Goal: Task Accomplishment & Management: Use online tool/utility

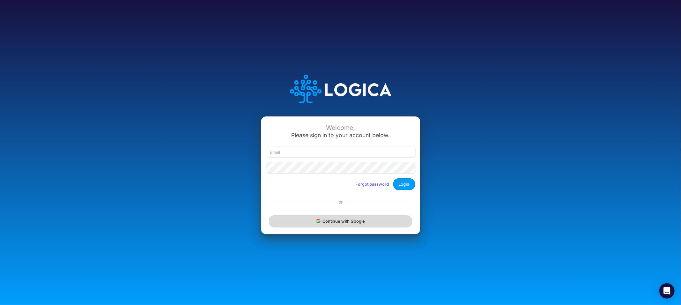
click at [342, 223] on button "Continue with Google" at bounding box center [340, 222] width 143 height 12
click at [360, 223] on button "Continue with Google" at bounding box center [340, 222] width 143 height 12
